Goal: Information Seeking & Learning: Learn about a topic

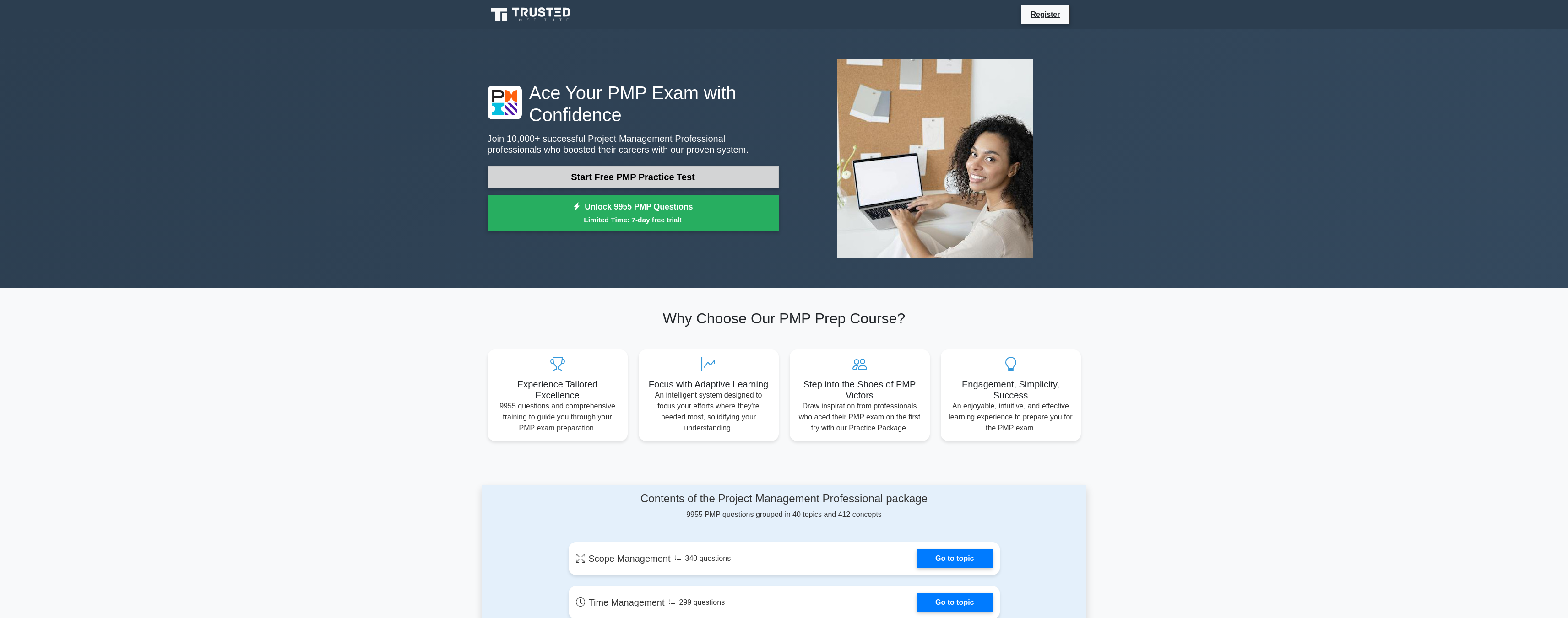
click at [622, 178] on link "Start Free PMP Practice Test" at bounding box center [632, 177] width 291 height 22
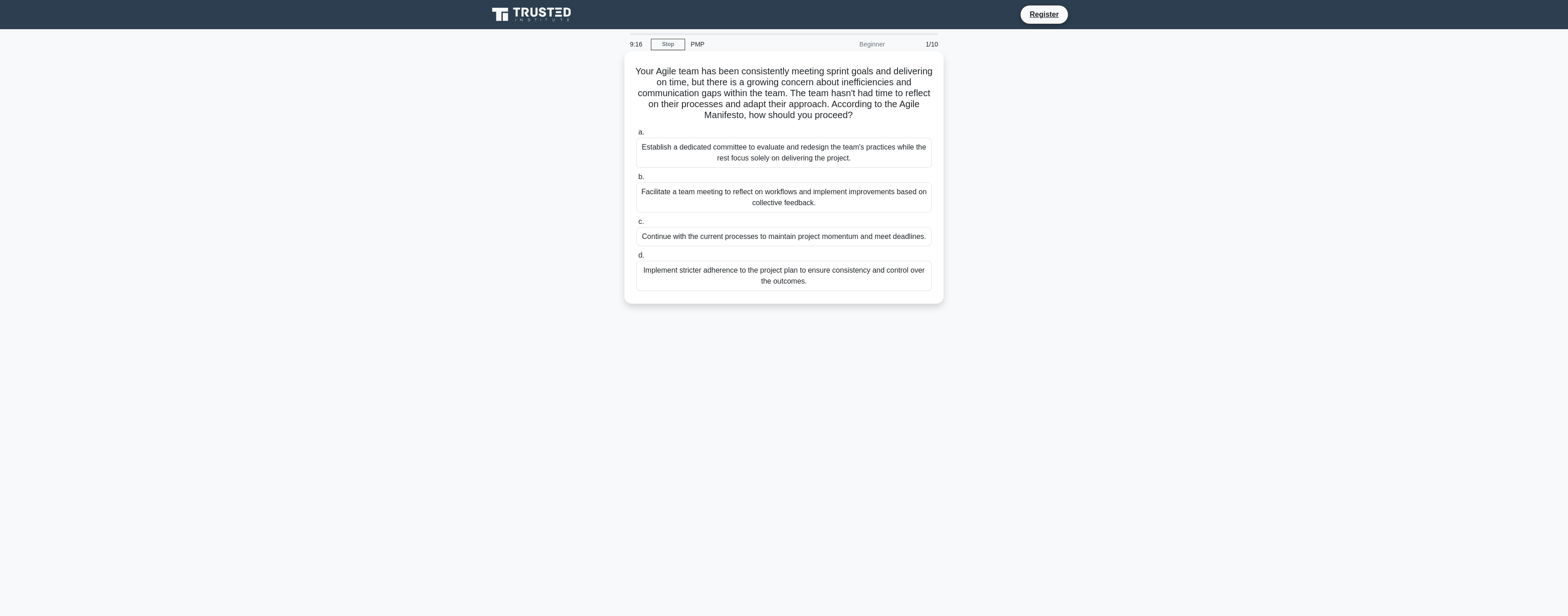
click at [826, 152] on div "Establish a dedicated committee to evaluate and redesign the team's practices w…" at bounding box center [784, 152] width 296 height 30
click at [636, 135] on input "a. Establish a dedicated committee to evaluate and redesign the team's practice…" at bounding box center [636, 133] width 0 height 6
click at [784, 276] on div "Evaluate the potential benefits and adjust the project plan to capitalize on th…" at bounding box center [784, 276] width 296 height 30
click at [636, 258] on input "d. Evaluate the potential benefits and adjust the project plan to capitalize on…" at bounding box center [636, 255] width 0 height 6
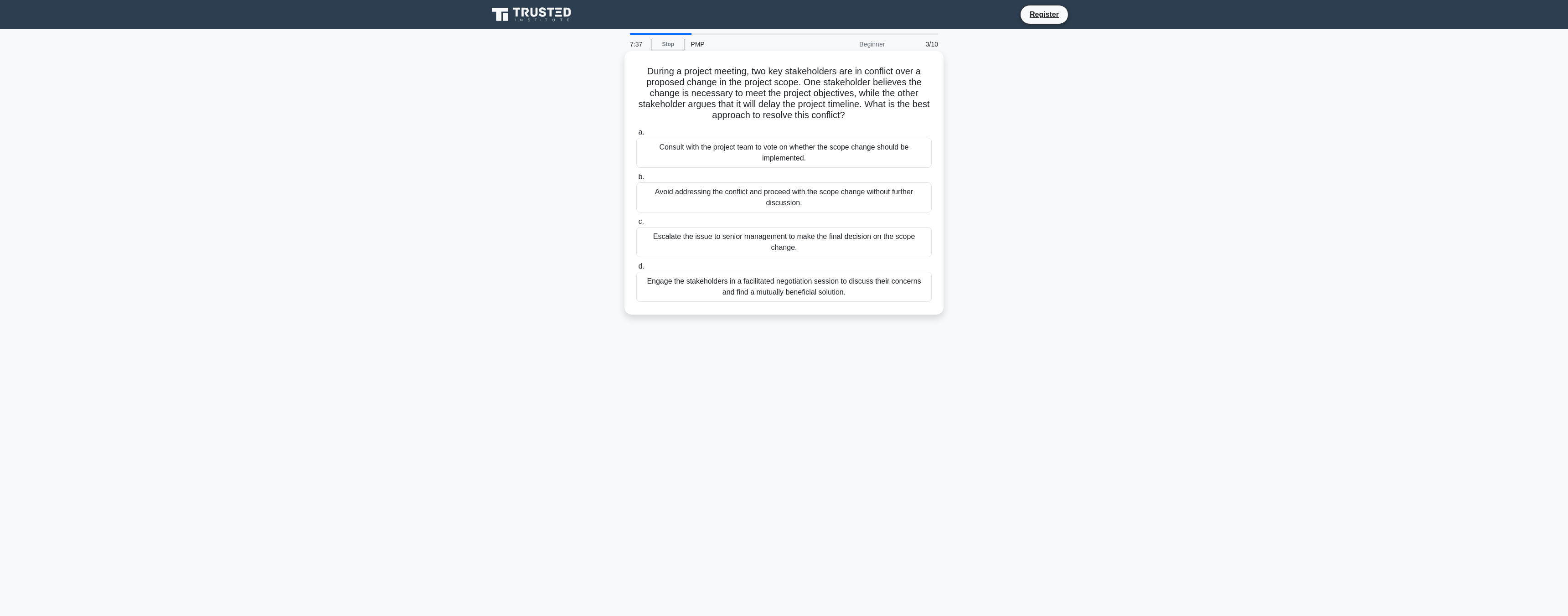
click at [803, 242] on div "Escalate the issue to senior management to make the final decision on the scope…" at bounding box center [784, 242] width 296 height 30
click at [636, 225] on input "c. Escalate the issue to senior management to make the final decision on the sc…" at bounding box center [636, 222] width 0 height 6
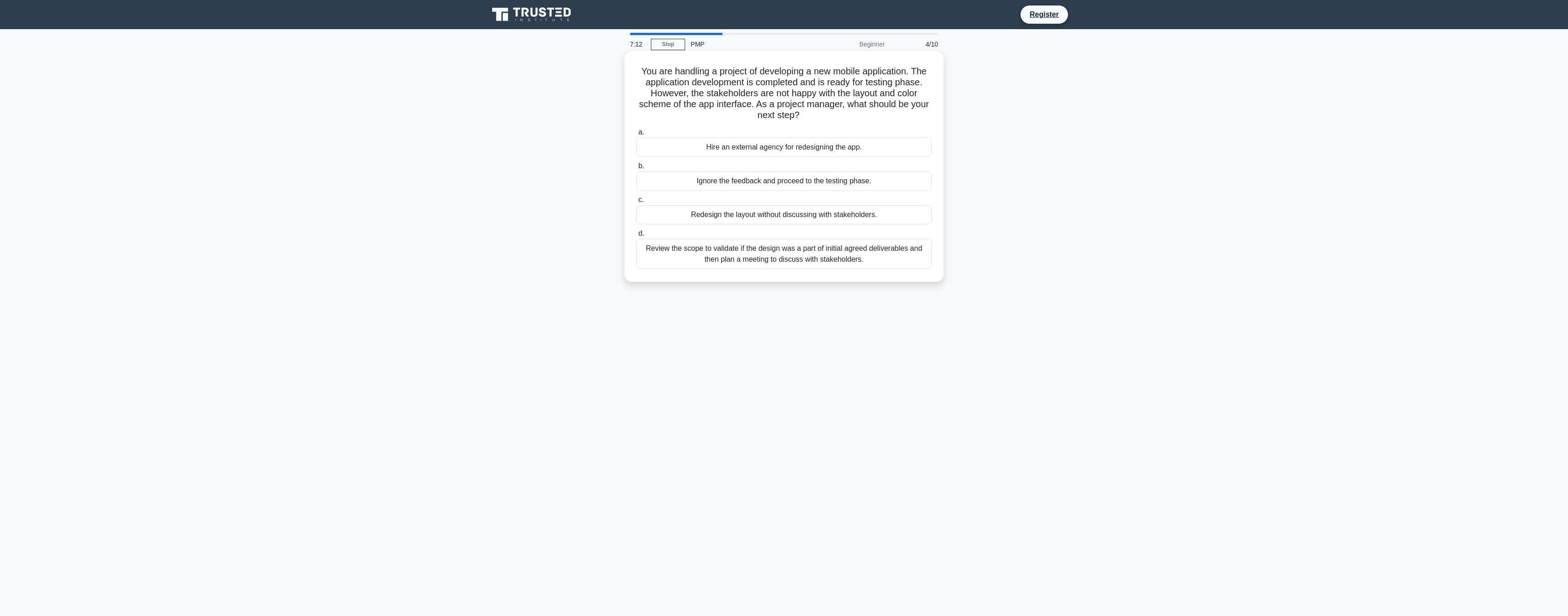
click at [803, 258] on div "Review the scope to validate if the design was a part of initial agreed deliver…" at bounding box center [784, 254] width 296 height 30
click at [636, 236] on input "d. Review the scope to validate if the design was a part of initial agreed deli…" at bounding box center [636, 234] width 0 height 6
click at [796, 255] on div "Register the risk, discuss with the team, and integrate preventive measures int…" at bounding box center [784, 254] width 296 height 30
click at [636, 236] on input "d. Register the risk, discuss with the team, and integrate preventive measures …" at bounding box center [636, 234] width 0 height 6
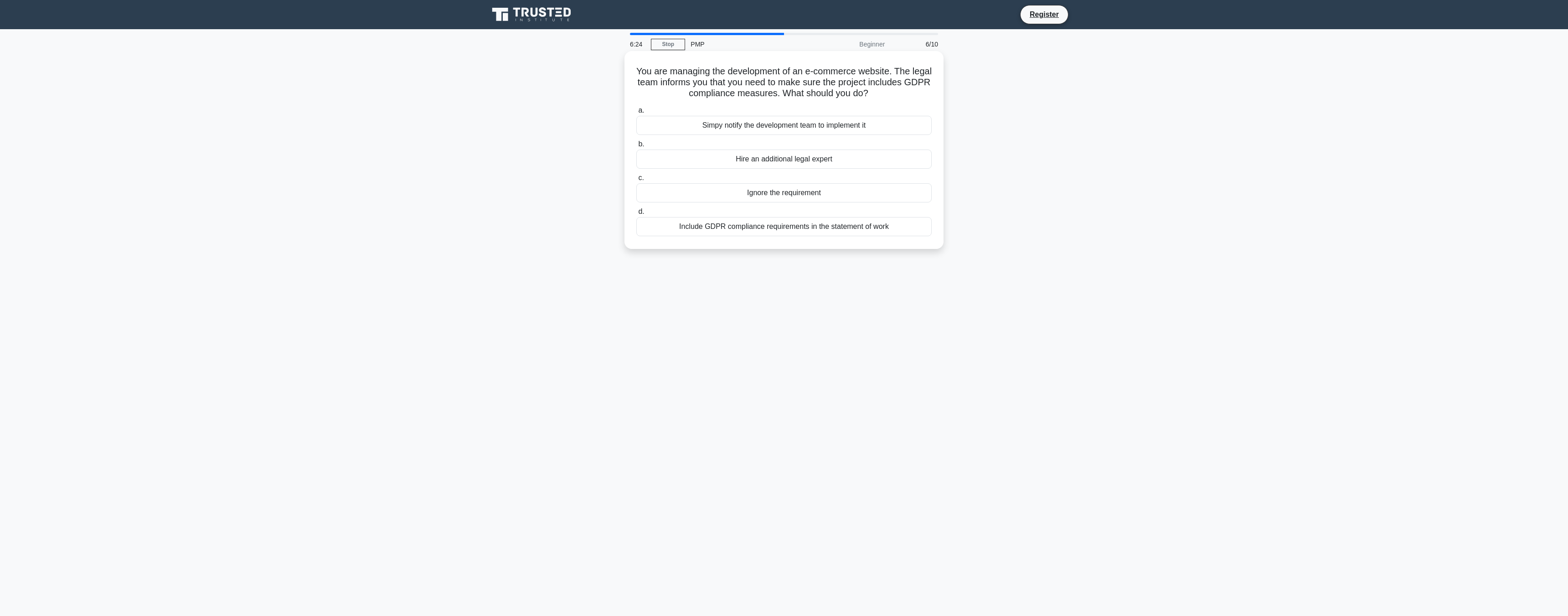
click at [781, 227] on div "Include GDPR compliance requirements in the statement of work" at bounding box center [784, 227] width 296 height 19
click at [636, 215] on input "d. Include GDPR compliance requirements in the statement of work" at bounding box center [636, 212] width 0 height 6
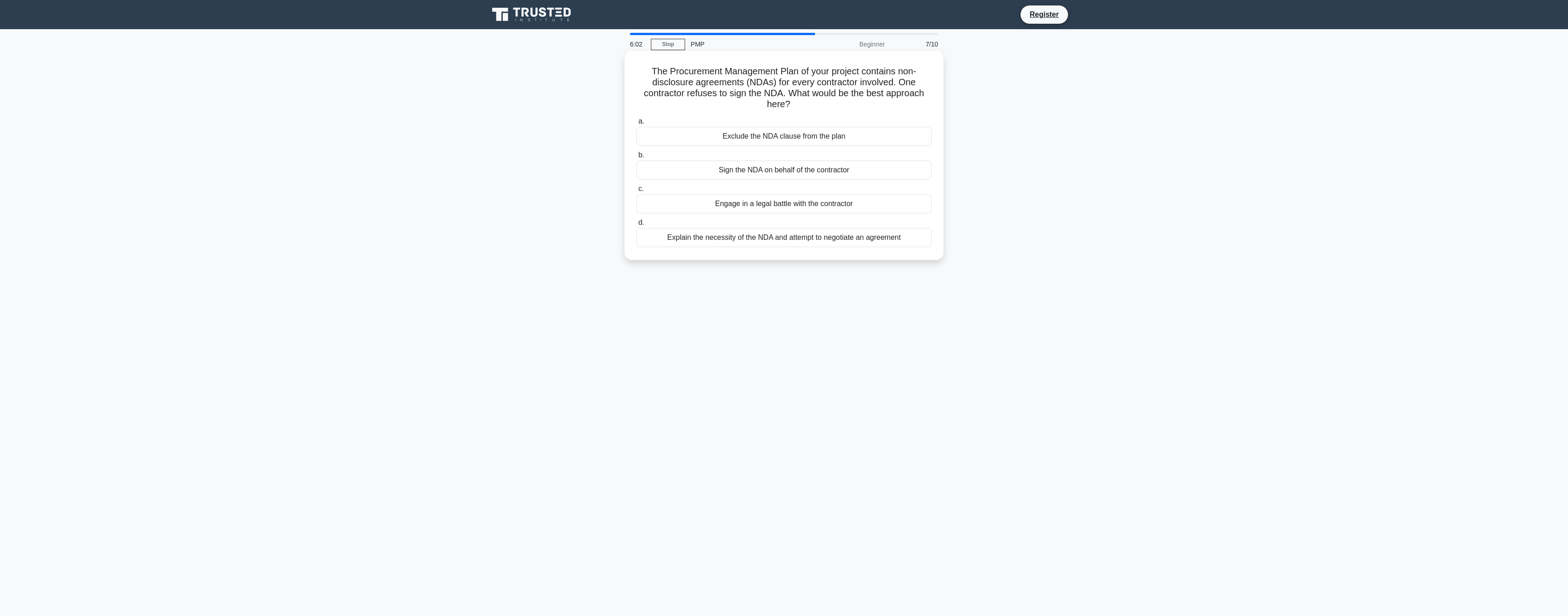
click at [789, 240] on div "Explain the necessity of the NDA and attempt to negotiate an agreement" at bounding box center [784, 237] width 296 height 19
click at [636, 226] on input "d. Explain the necessity of the NDA and attempt to negotiate an agreement" at bounding box center [636, 223] width 0 height 6
click at [783, 207] on div "To document identified risks and track their status" at bounding box center [784, 205] width 296 height 19
click at [636, 193] on input "d. To document identified risks and track their status" at bounding box center [636, 190] width 0 height 6
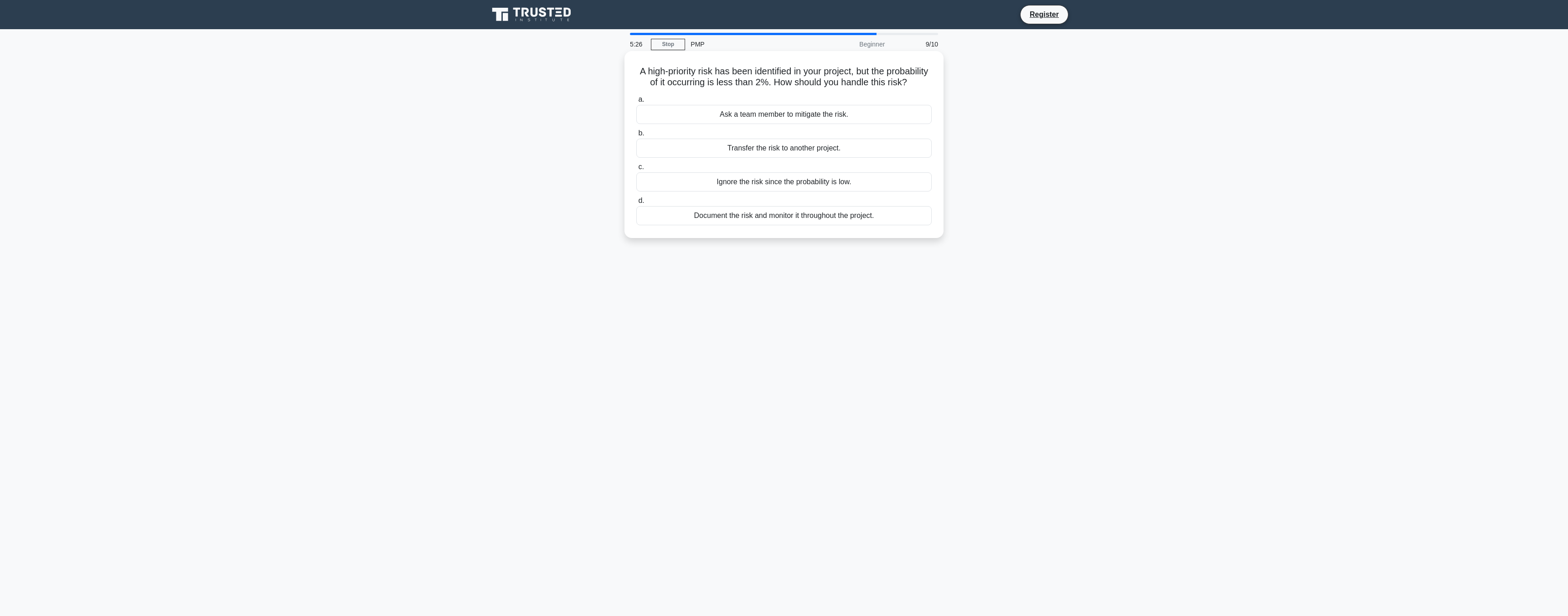
click at [786, 225] on div "Document the risk and monitor it throughout the project." at bounding box center [784, 215] width 296 height 19
click at [636, 204] on input "d. Document the risk and monitor it throughout the project." at bounding box center [636, 200] width 0 height 6
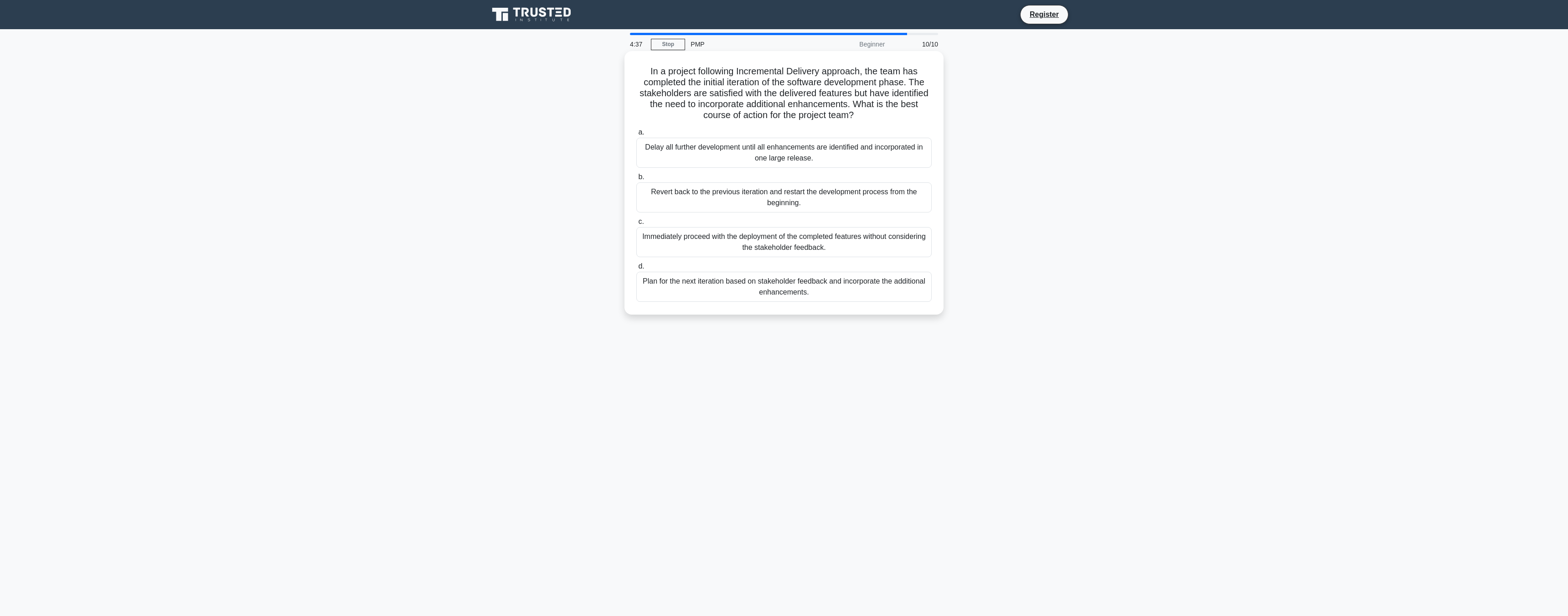
click at [785, 287] on div "Plan for the next iteration based on stakeholder feedback and incorporate the a…" at bounding box center [784, 286] width 296 height 30
click at [636, 270] on input "d. Plan for the next iteration based on stakeholder feedback and incorporate th…" at bounding box center [636, 267] width 0 height 6
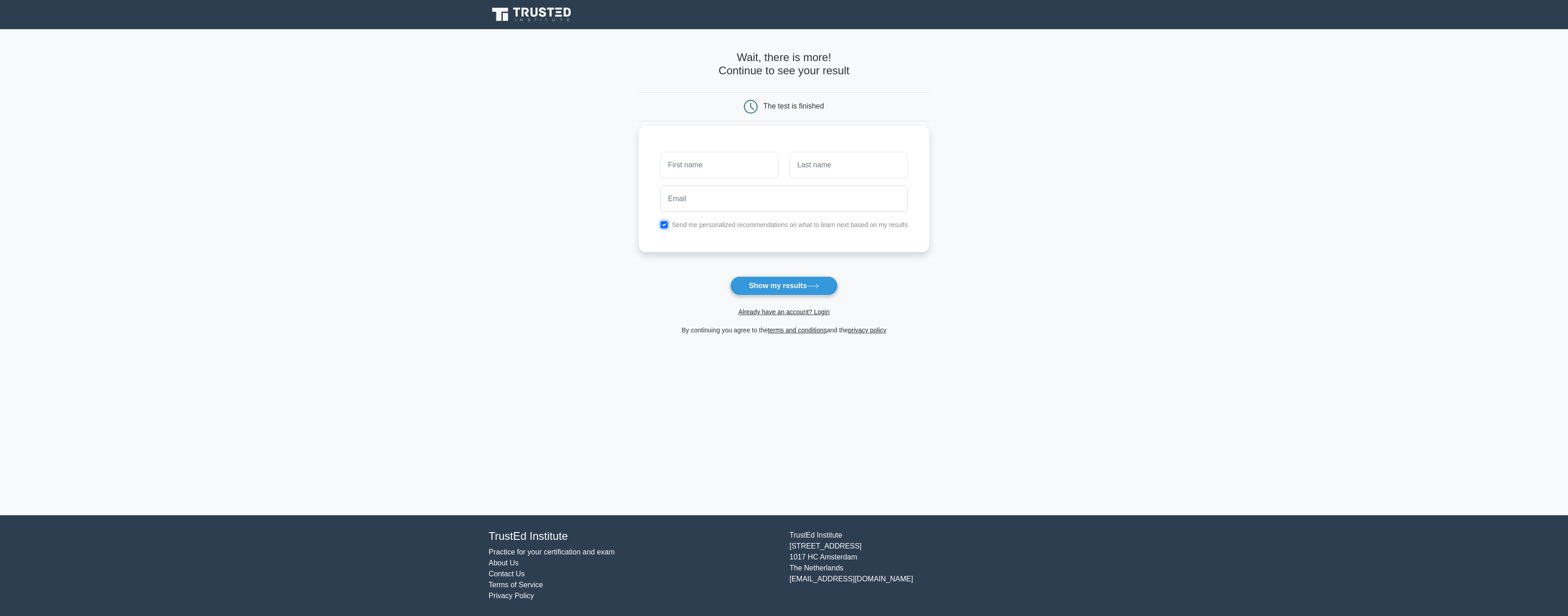
click at [665, 226] on input "checkbox" at bounding box center [664, 224] width 7 height 7
checkbox input "false"
click at [780, 284] on button "Show my results" at bounding box center [784, 286] width 108 height 19
type input "loj"
click at [786, 286] on button "Show my results" at bounding box center [784, 286] width 108 height 19
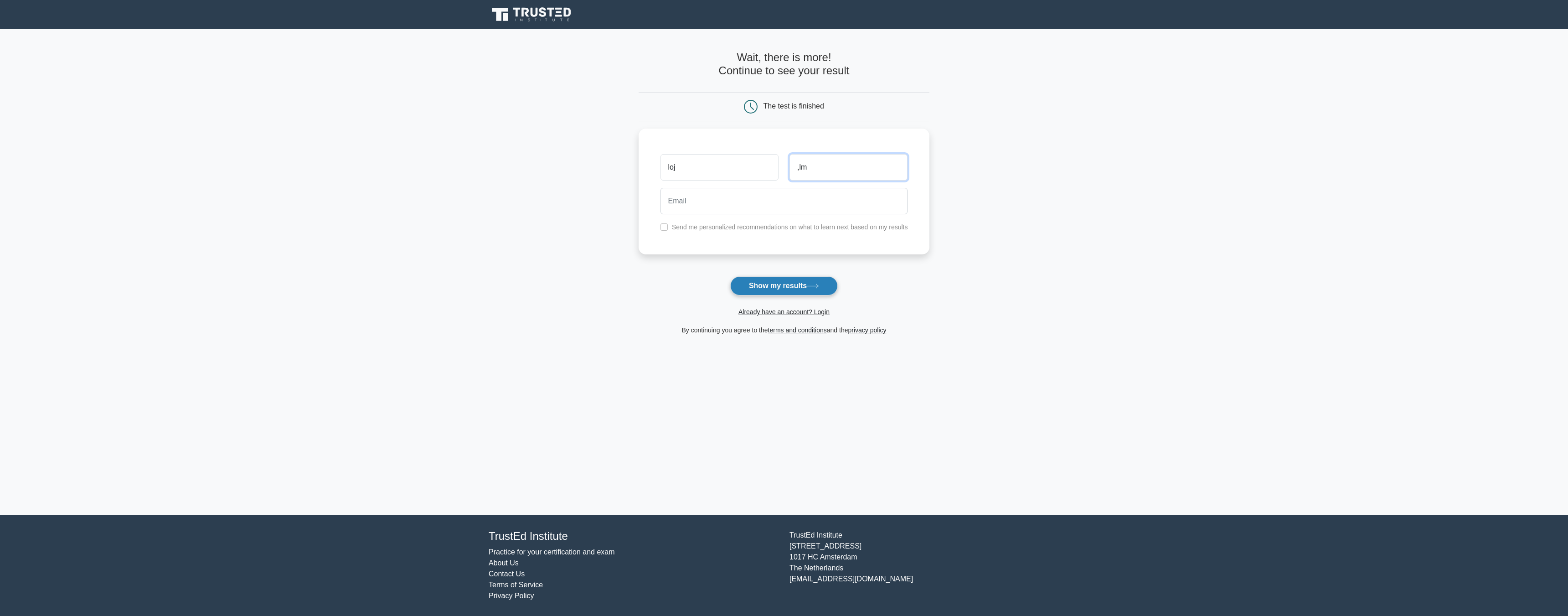
type input ",lm"
click at [802, 282] on button "Show my results" at bounding box center [784, 286] width 108 height 19
type input "jlmb@gmail.com"
click at [794, 283] on button "Show my results" at bounding box center [784, 286] width 108 height 19
